Goal: Transaction & Acquisition: Purchase product/service

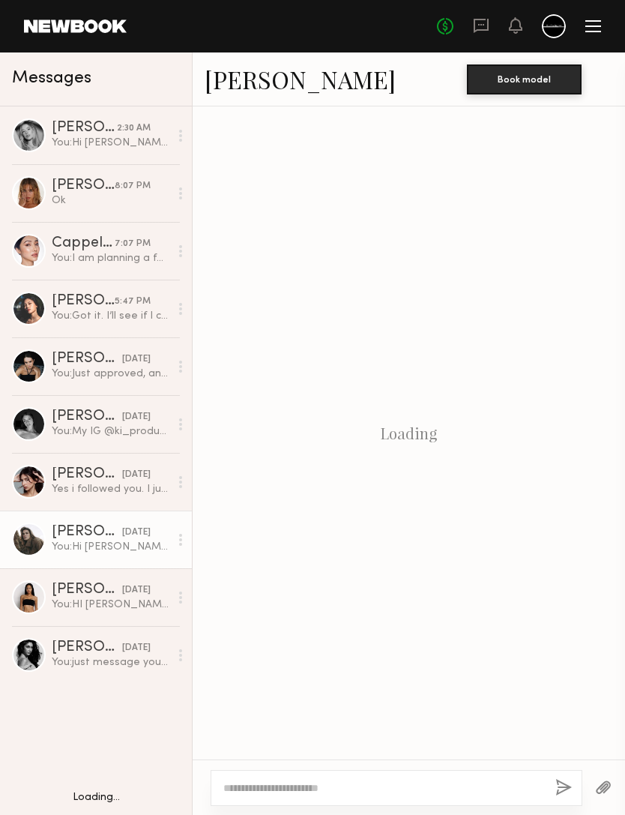
scroll to position [206, 0]
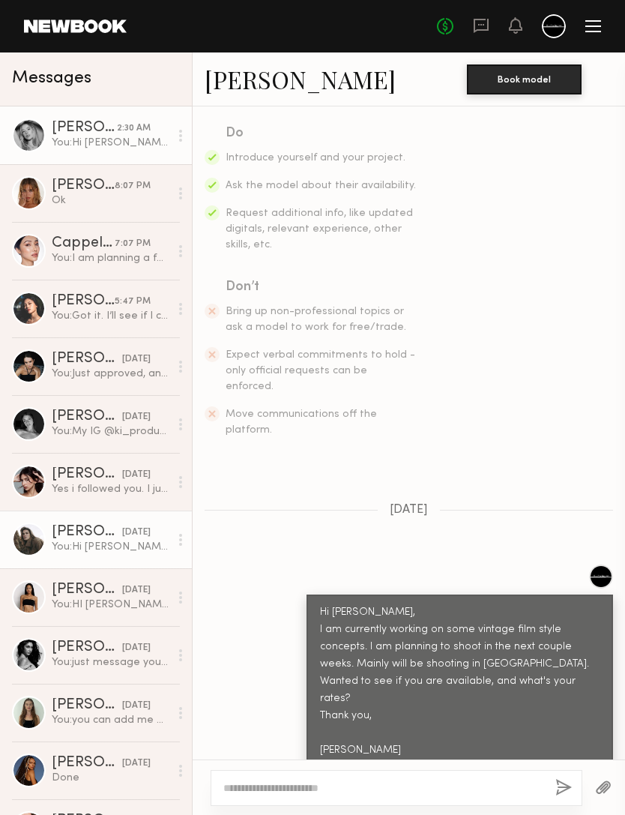
click at [142, 139] on div "You: Hi Natalie, That’s great. Right now my next should is scheduled to be in 1…" at bounding box center [111, 143] width 118 height 14
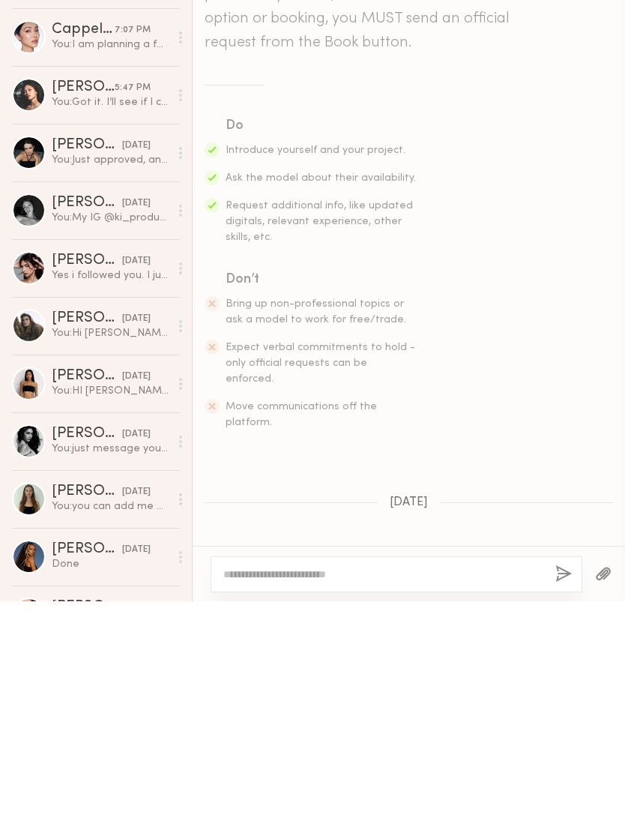
scroll to position [1190, 0]
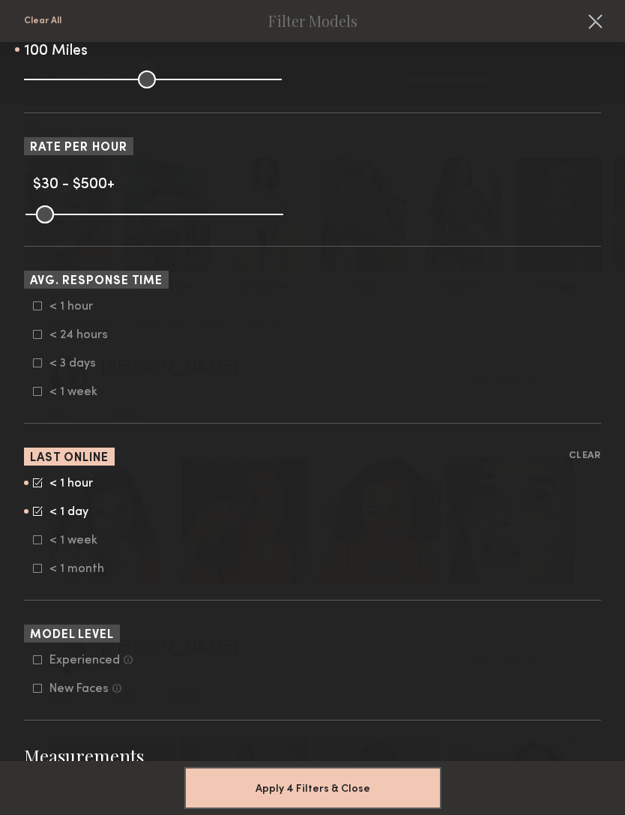
scroll to position [634, 0]
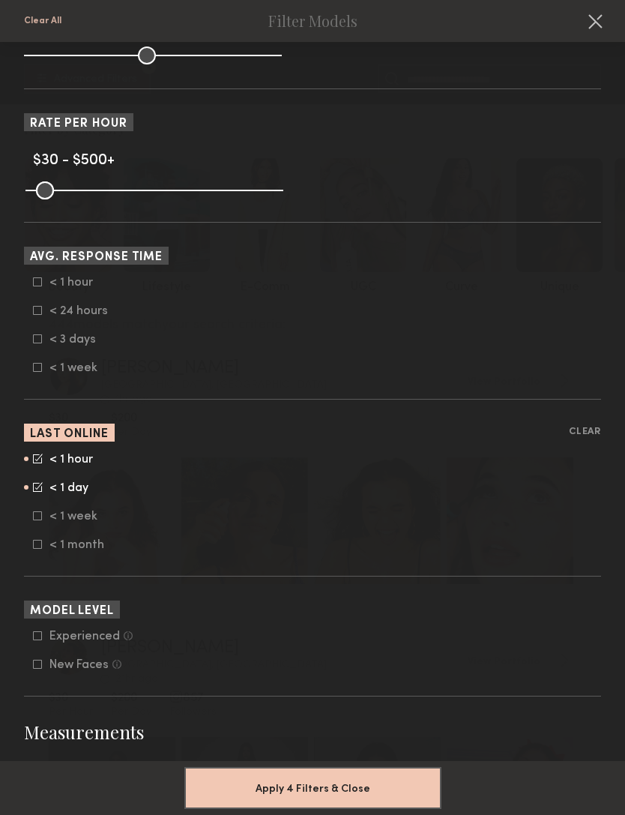
click at [43, 286] on label "< 1 hour" at bounding box center [70, 281] width 75 height 9
click at [43, 315] on label "< 24 hours" at bounding box center [70, 310] width 75 height 9
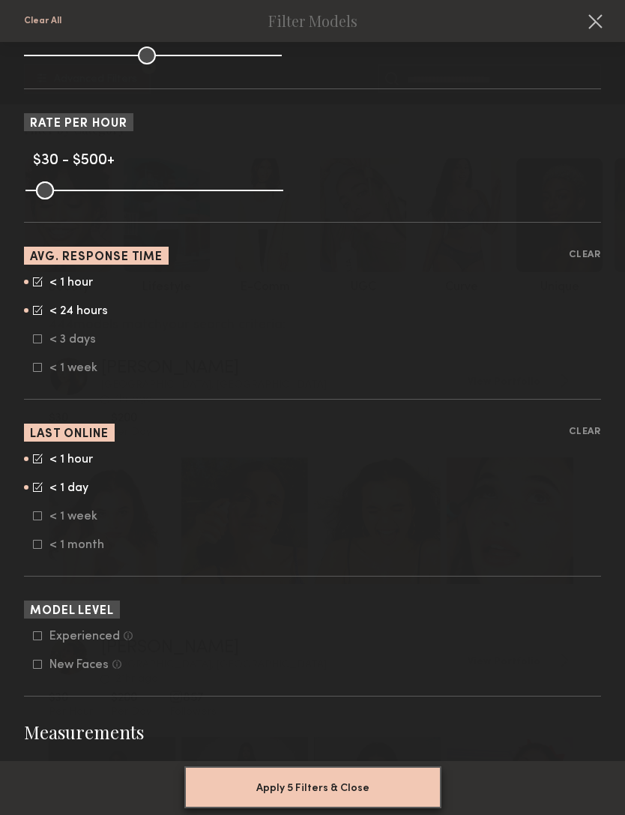
click at [359, 775] on button "Apply 5 Filters & Close" at bounding box center [312, 787] width 257 height 42
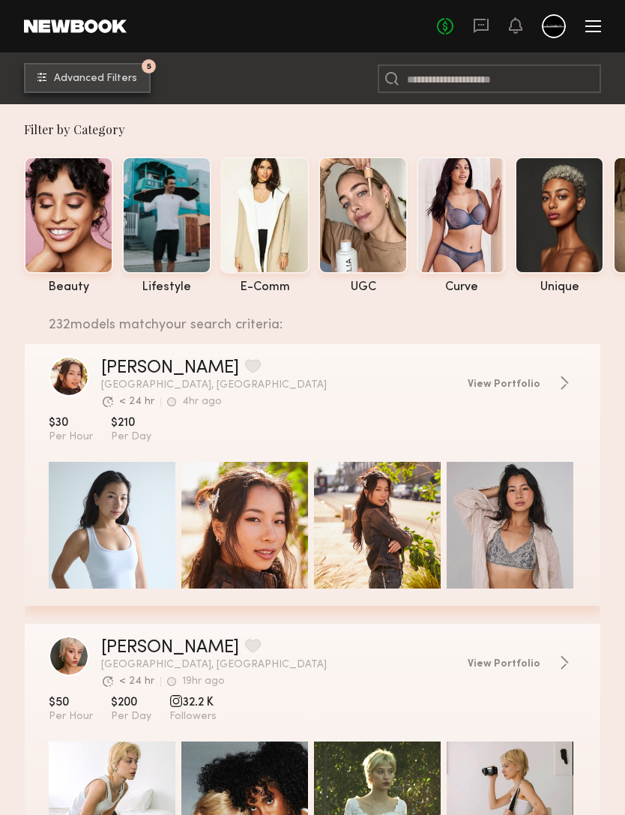
click at [122, 84] on span "Advanced Filters" at bounding box center [95, 78] width 83 height 10
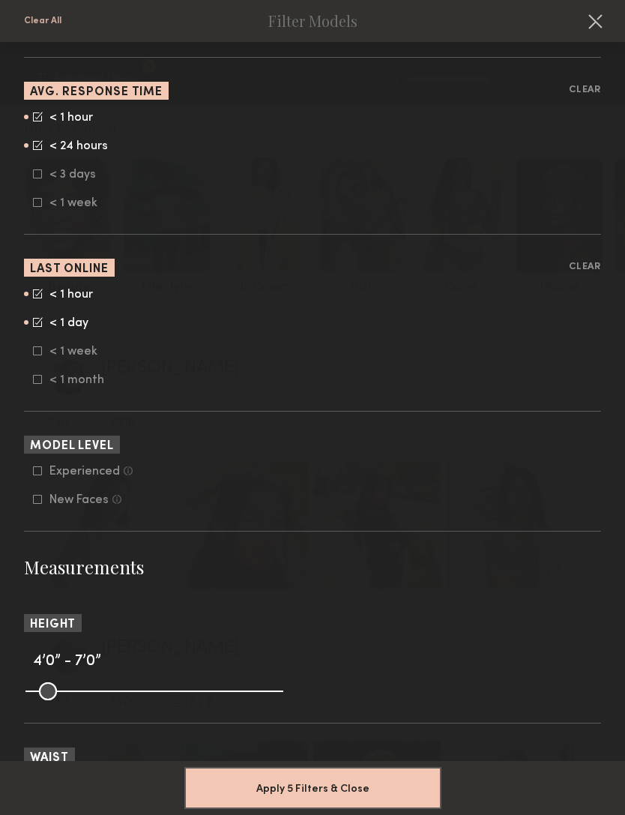
scroll to position [734, 0]
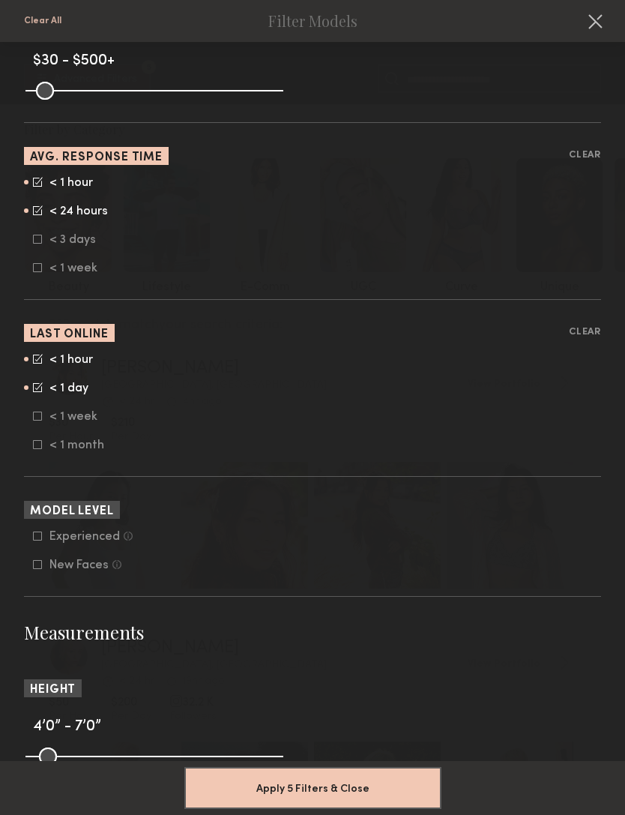
click at [40, 187] on icon at bounding box center [38, 182] width 10 height 10
click at [43, 184] on label "< 1 hour" at bounding box center [70, 182] width 75 height 9
click at [42, 187] on icon at bounding box center [37, 182] width 9 height 9
click at [40, 215] on icon at bounding box center [38, 210] width 10 height 10
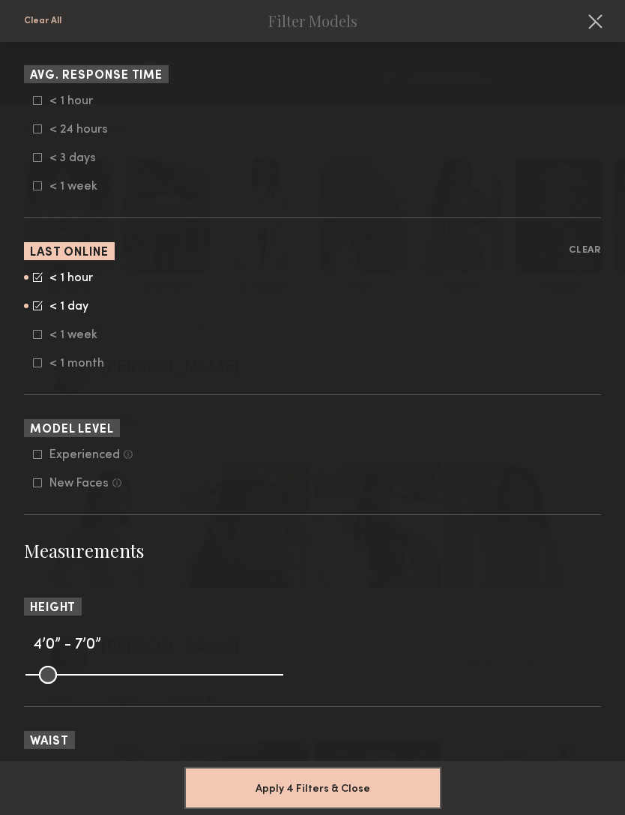
scroll to position [985, 0]
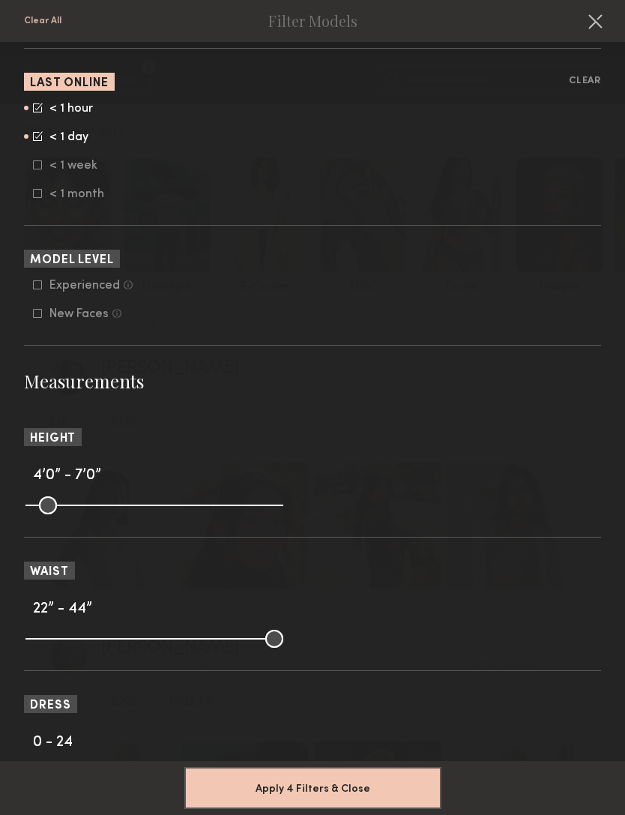
click at [37, 318] on icon at bounding box center [38, 313] width 8 height 8
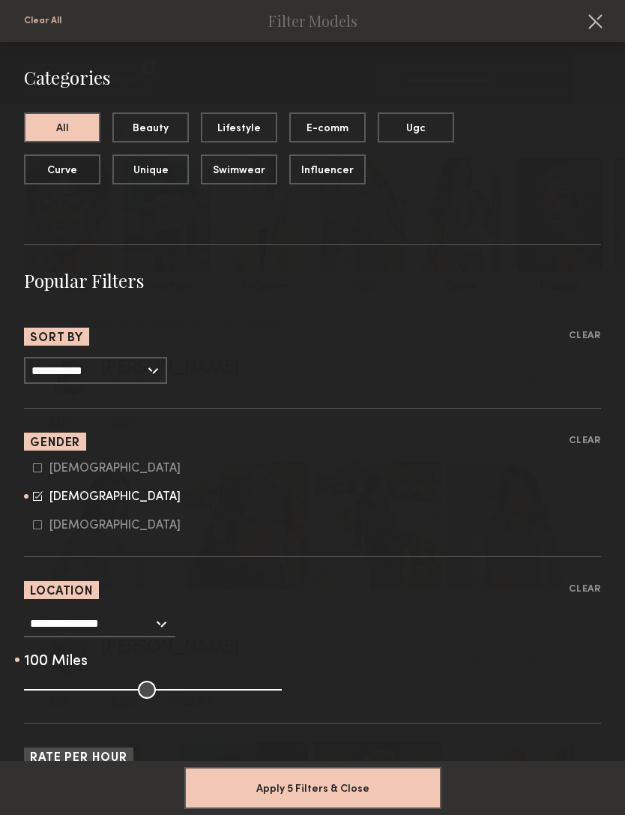
scroll to position [0, 0]
click at [366, 767] on button "Apply 5 Filters & Close" at bounding box center [312, 787] width 257 height 42
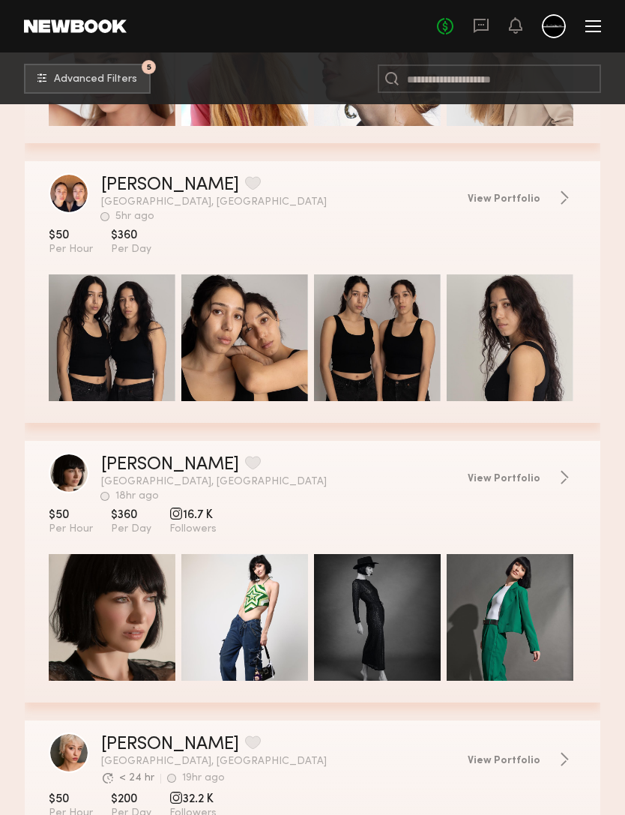
scroll to position [3536, 0]
click at [136, 188] on link "[PERSON_NAME]" at bounding box center [170, 186] width 138 height 18
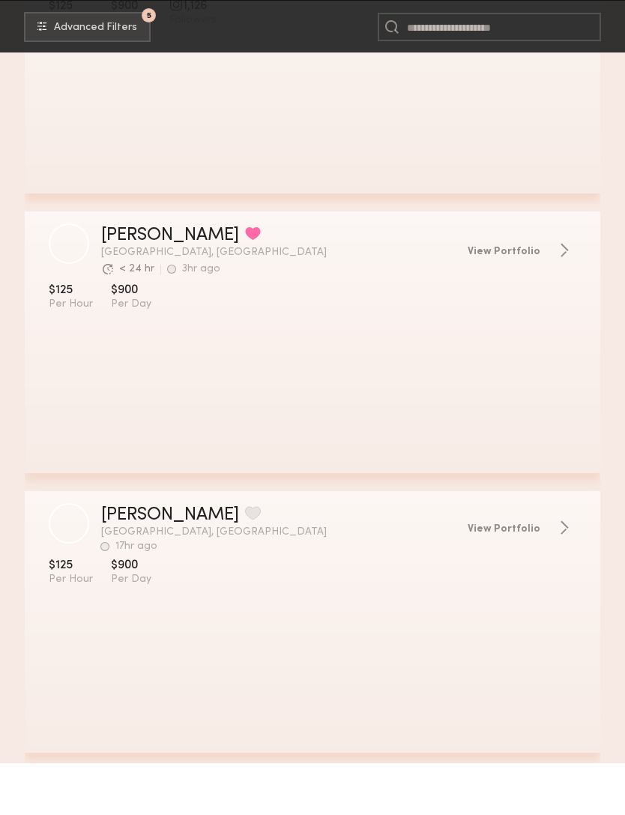
scroll to position [23024, 0]
